Goal: Task Accomplishment & Management: Manage account settings

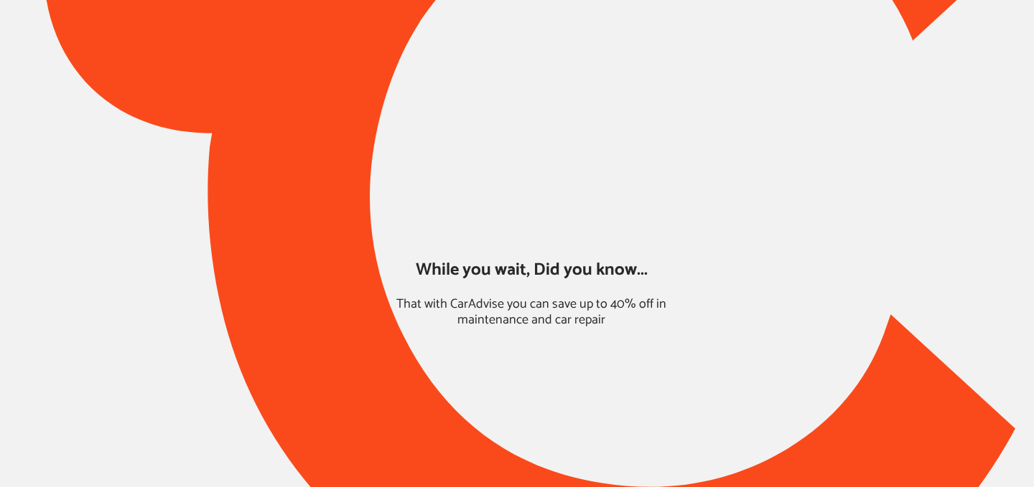
type input "*****"
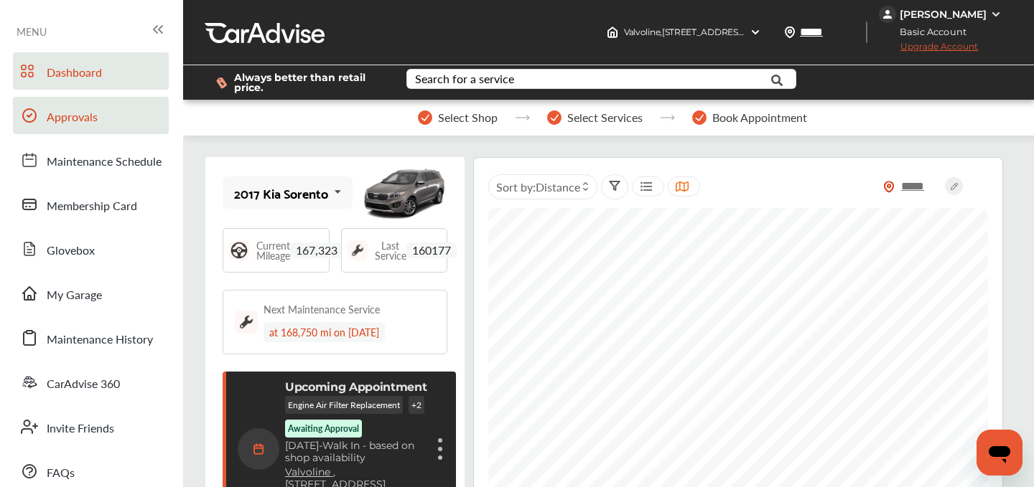
click at [77, 115] on span "Approvals" at bounding box center [72, 117] width 51 height 19
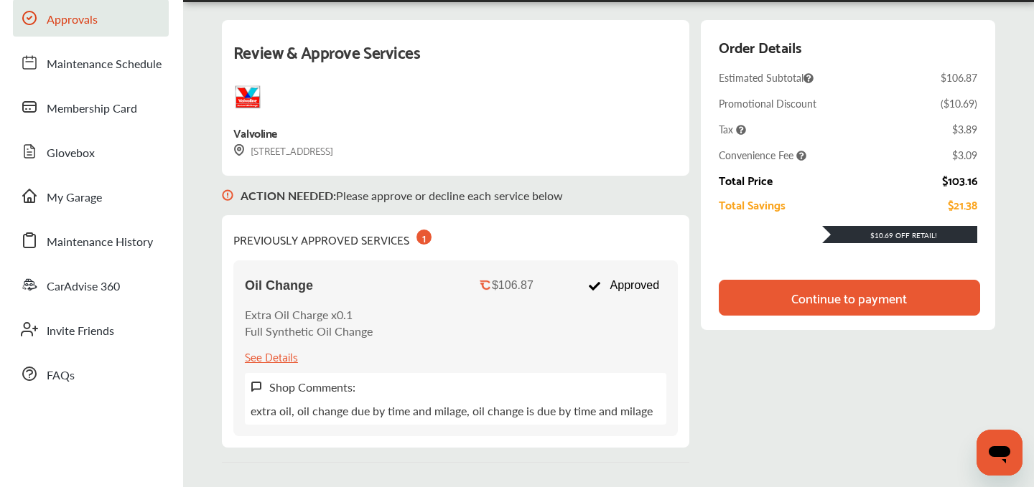
scroll to position [100, 0]
